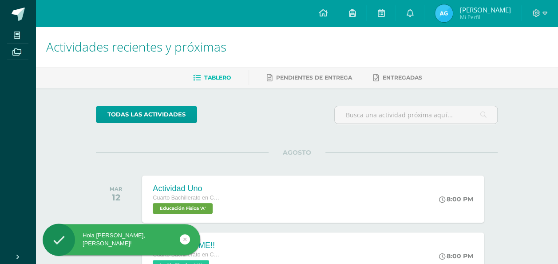
click at [433, 18] on span "Alondra Guadalupe Mi Perfil" at bounding box center [472, 13] width 79 height 18
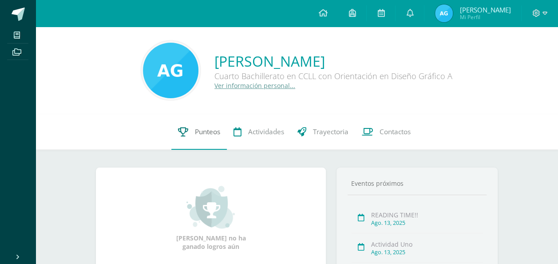
click at [204, 138] on link "Punteos" at bounding box center [199, 132] width 56 height 36
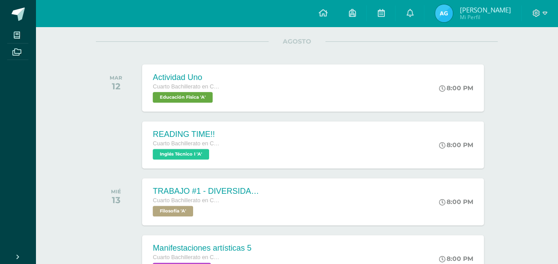
scroll to position [113, 0]
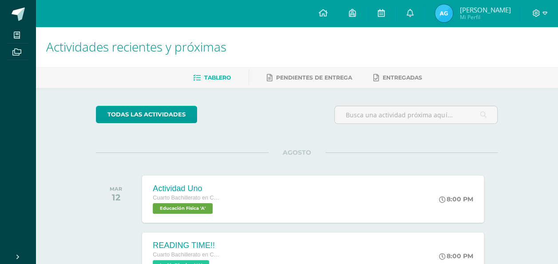
click at [446, 9] on img at bounding box center [444, 13] width 18 height 18
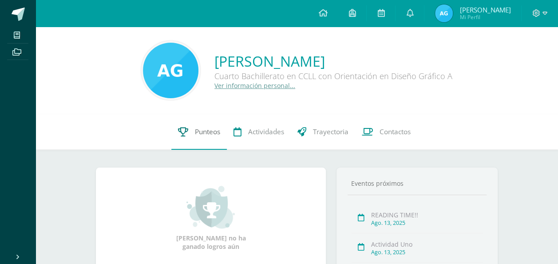
click at [205, 126] on link "Punteos" at bounding box center [199, 132] width 56 height 36
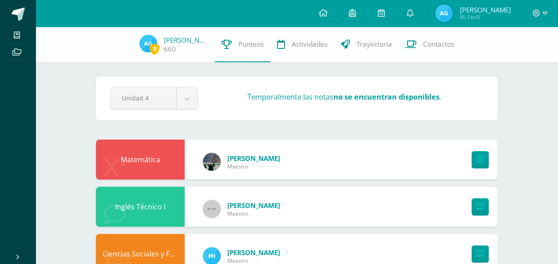
click at [192, 113] on div "Pendiente Unidad 4 Unidad 1 Unidad 2 Unidad 3 Unidad 4 Temporalmente las notas …" at bounding box center [297, 98] width 402 height 44
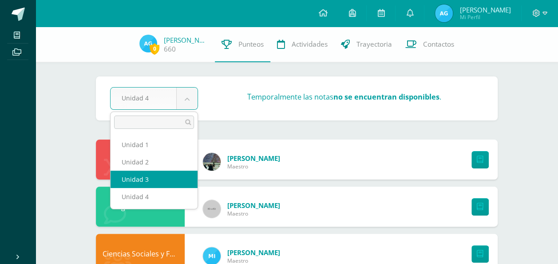
select select "Unidad 3"
